Goal: Information Seeking & Learning: Learn about a topic

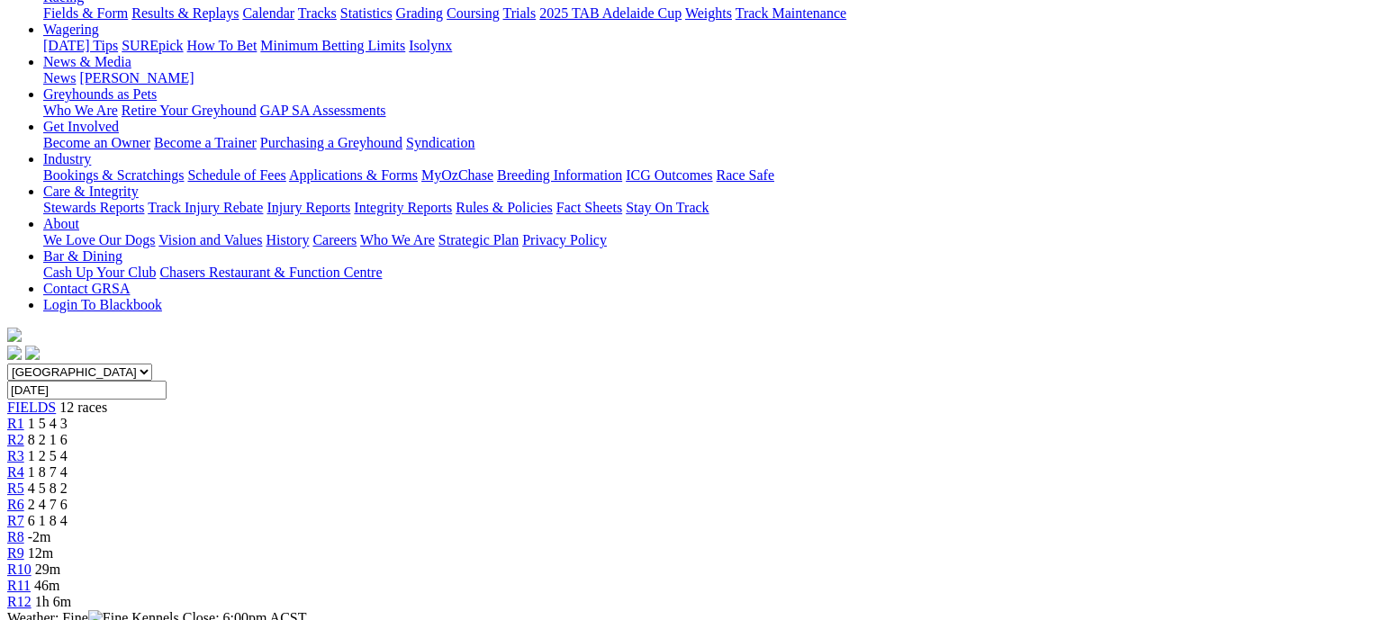
scroll to position [360, 0]
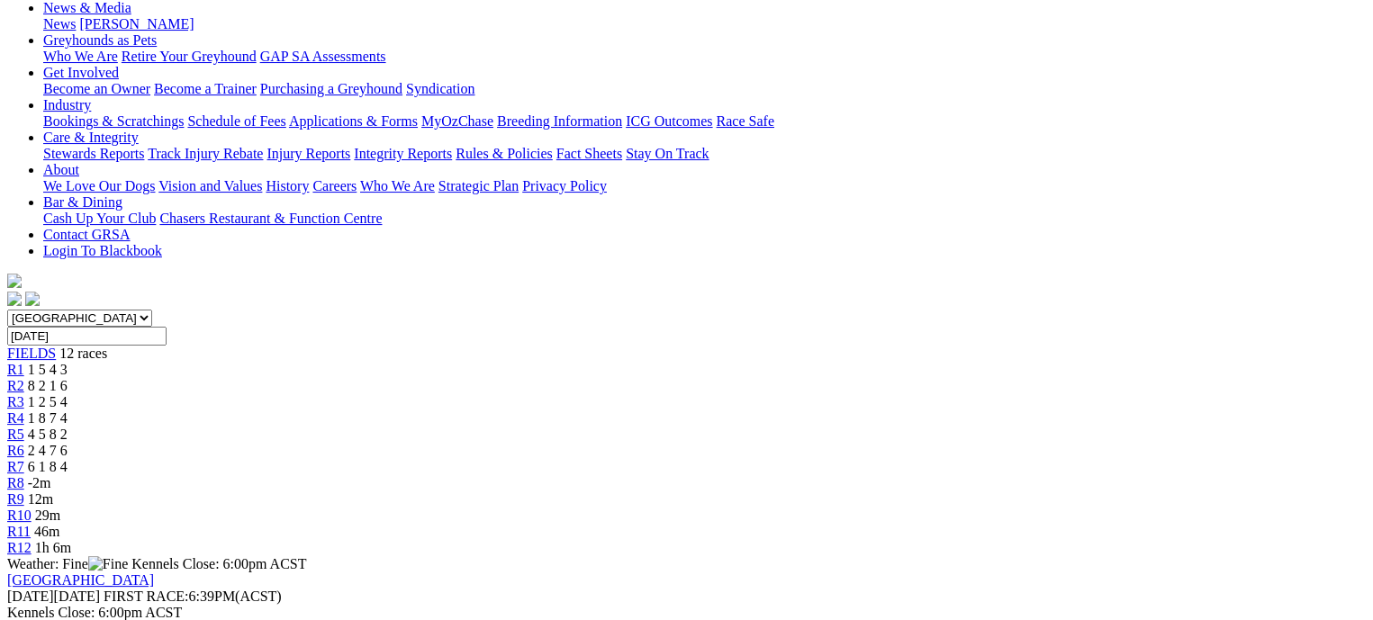
scroll to position [360, 0]
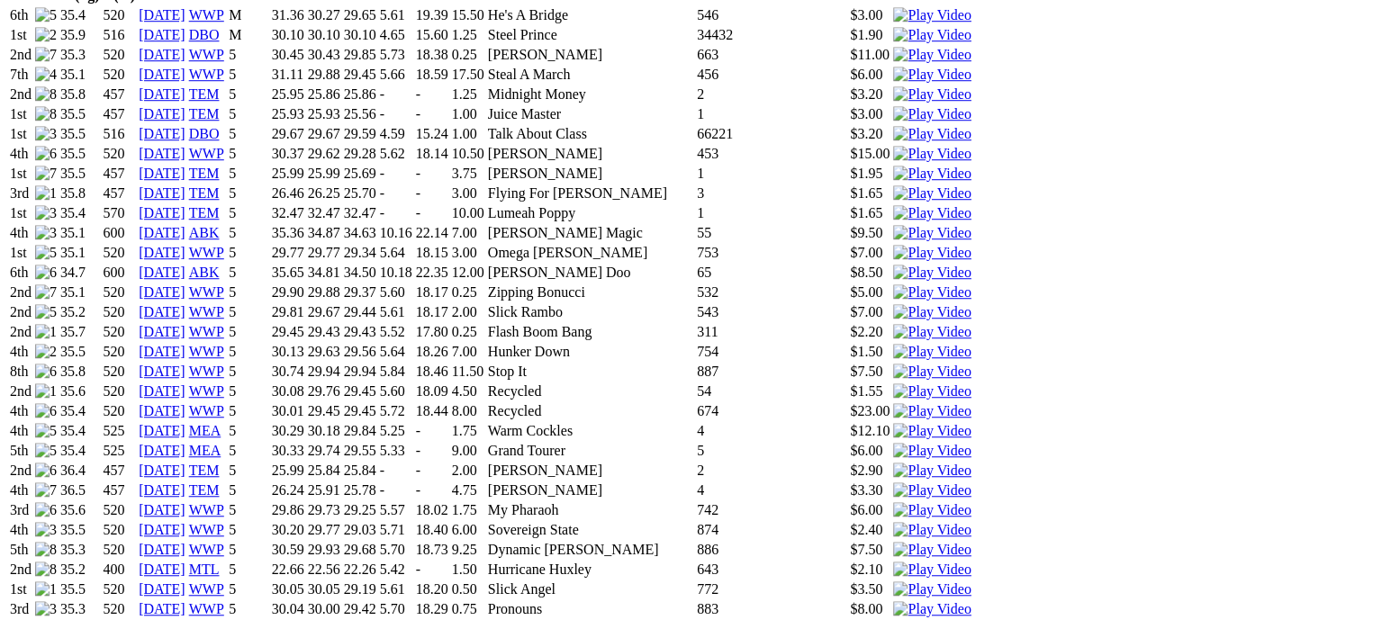
scroll to position [1351, 0]
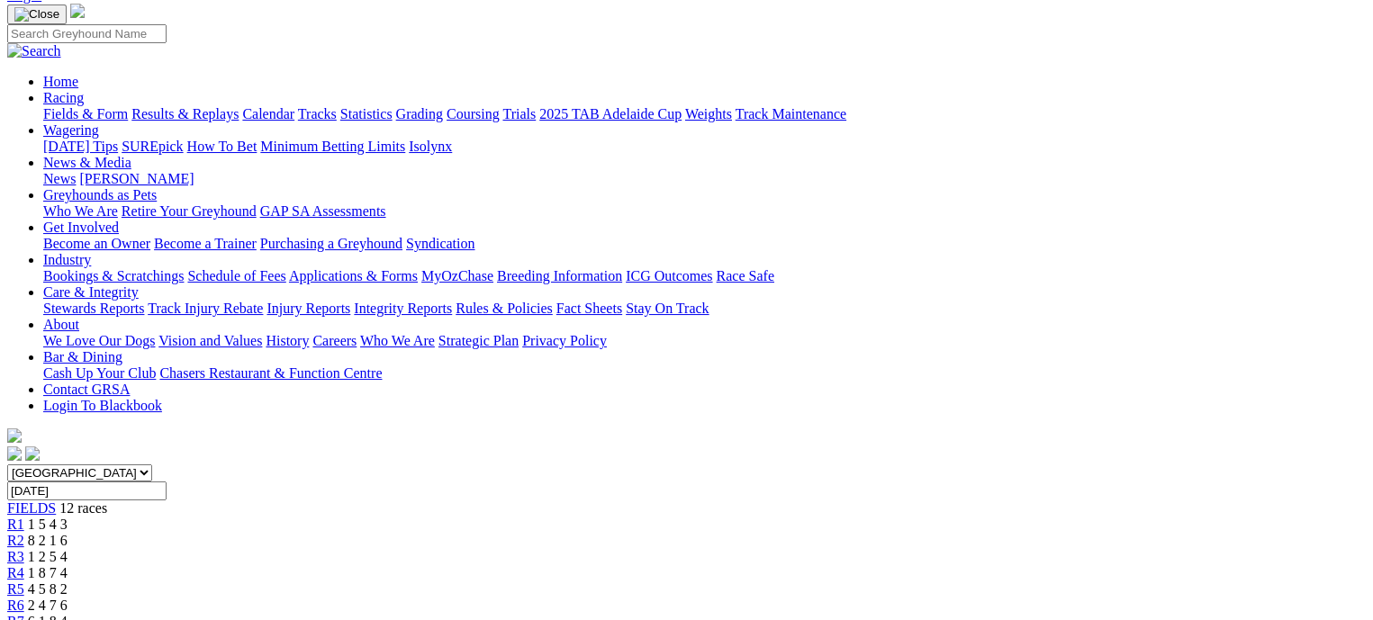
scroll to position [360, 0]
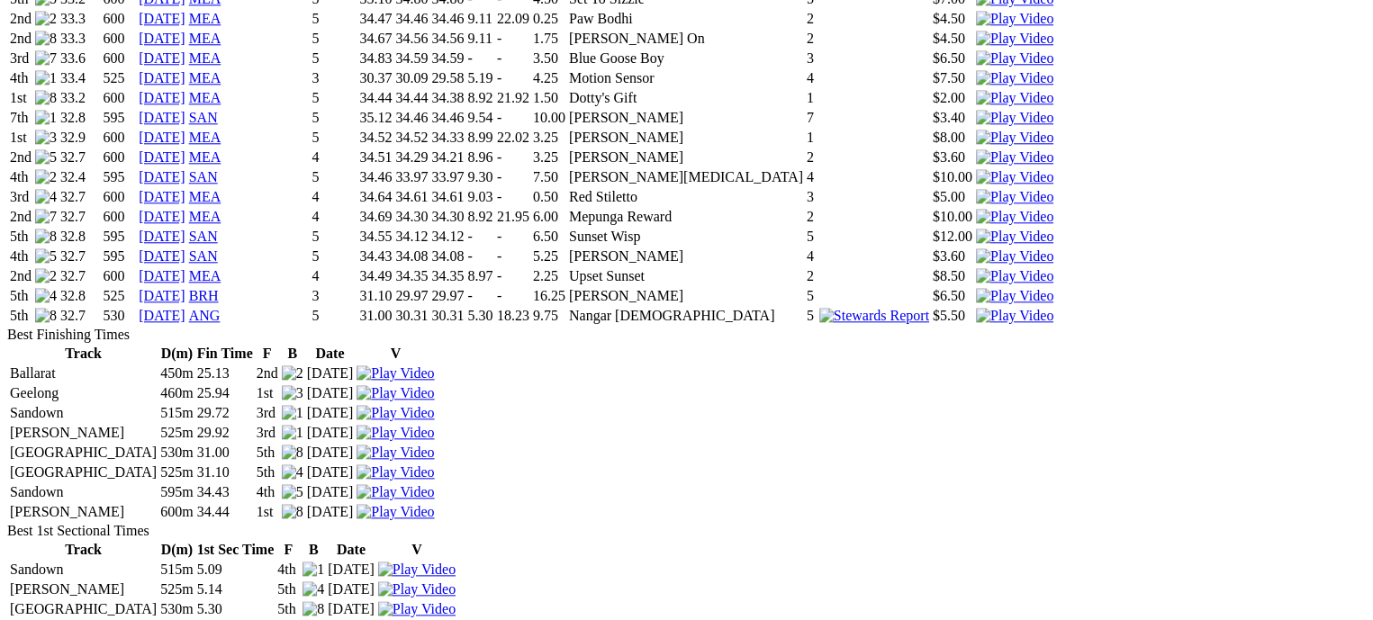
scroll to position [1981, 0]
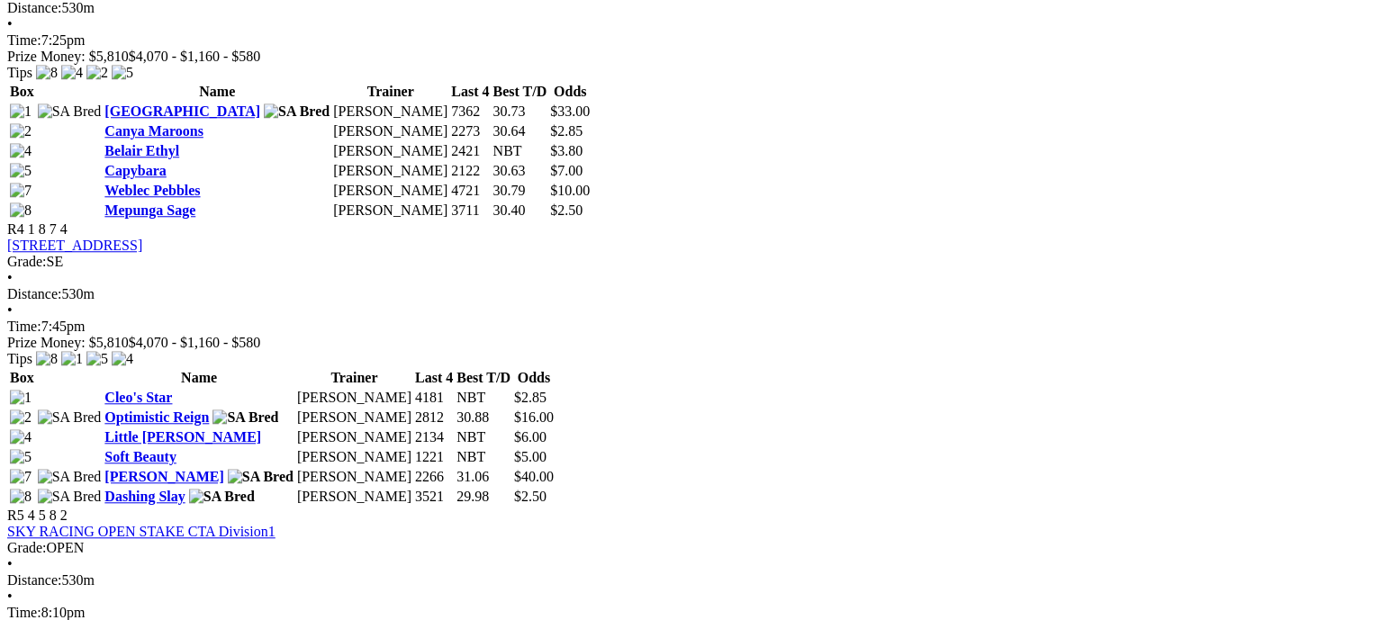
scroll to position [1621, 0]
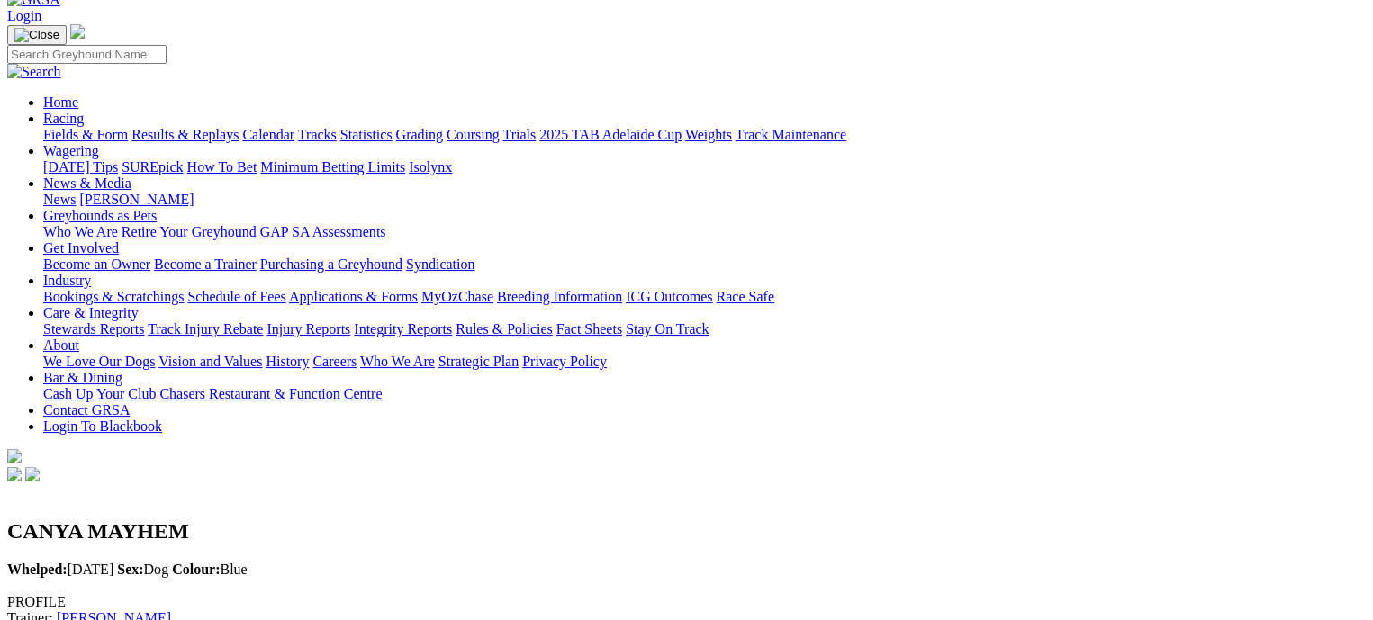
scroll to position [90, 0]
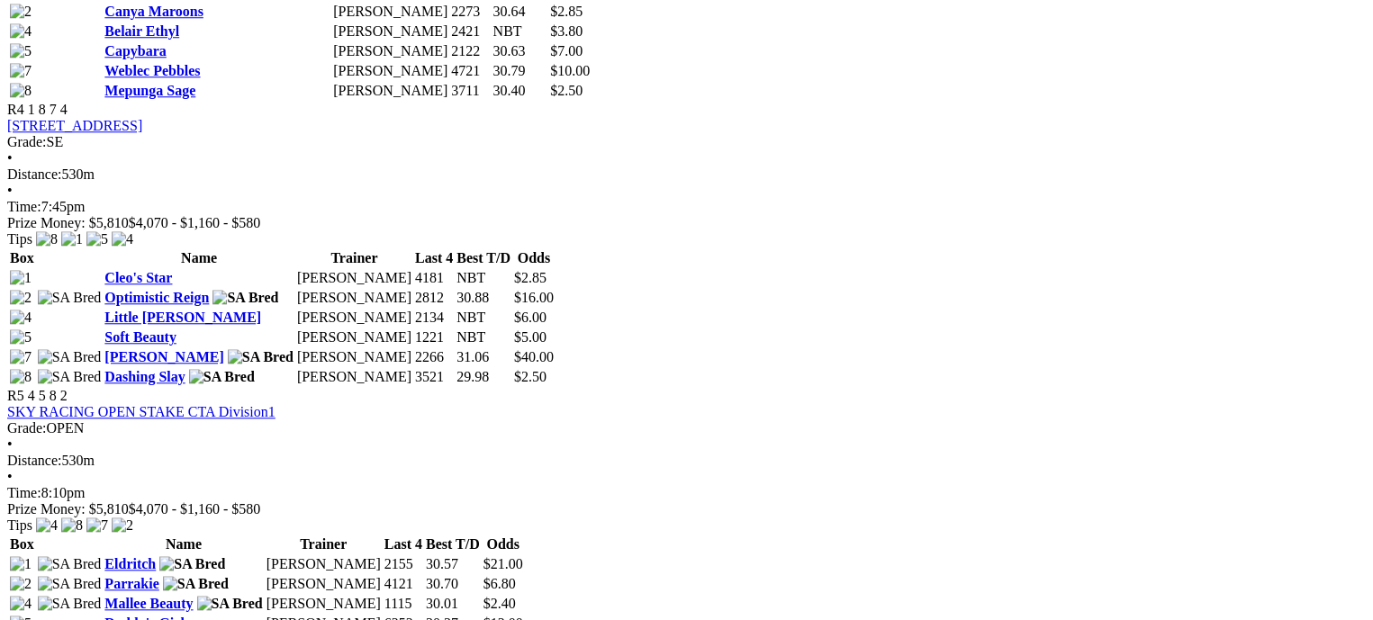
scroll to position [2071, 0]
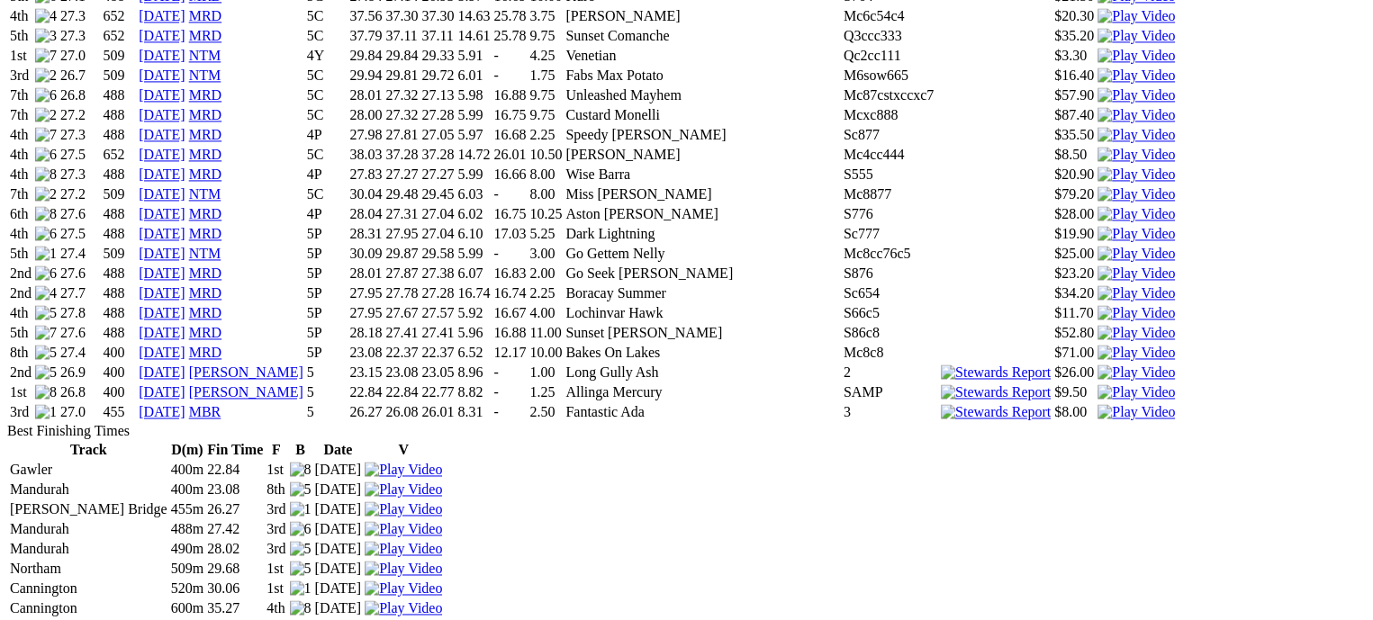
scroll to position [2881, 0]
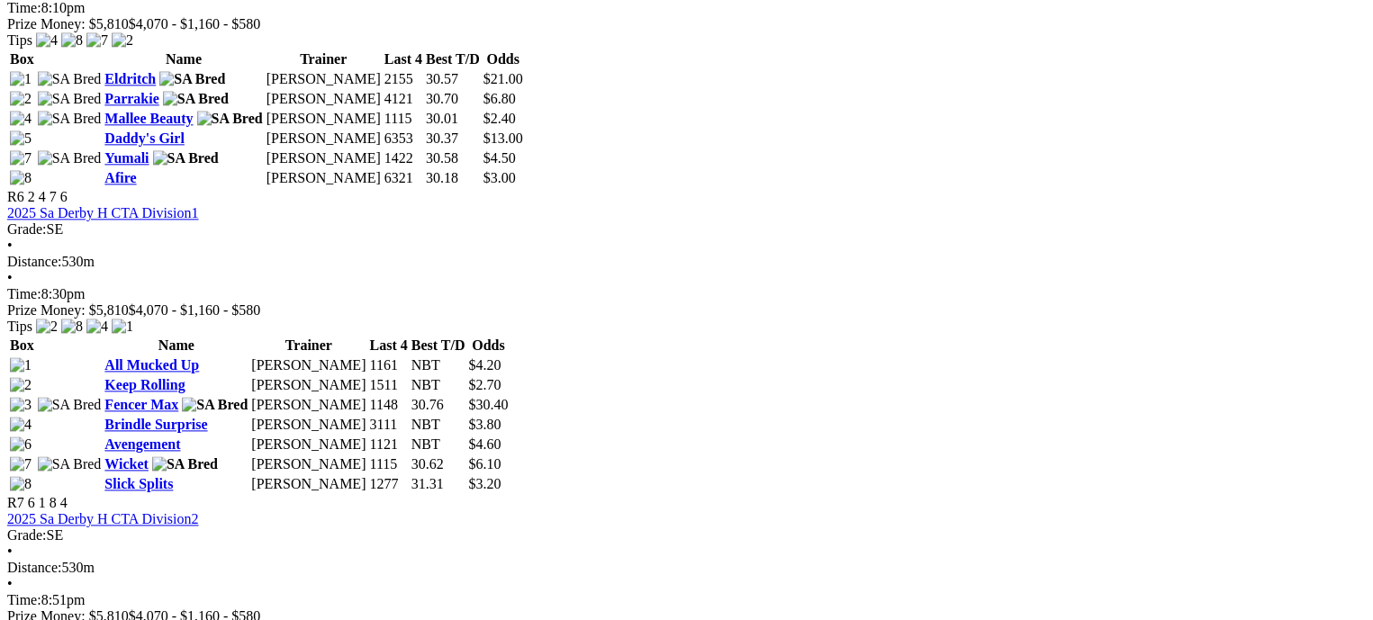
scroll to position [2071, 0]
